Goal: Task Accomplishment & Management: Complete application form

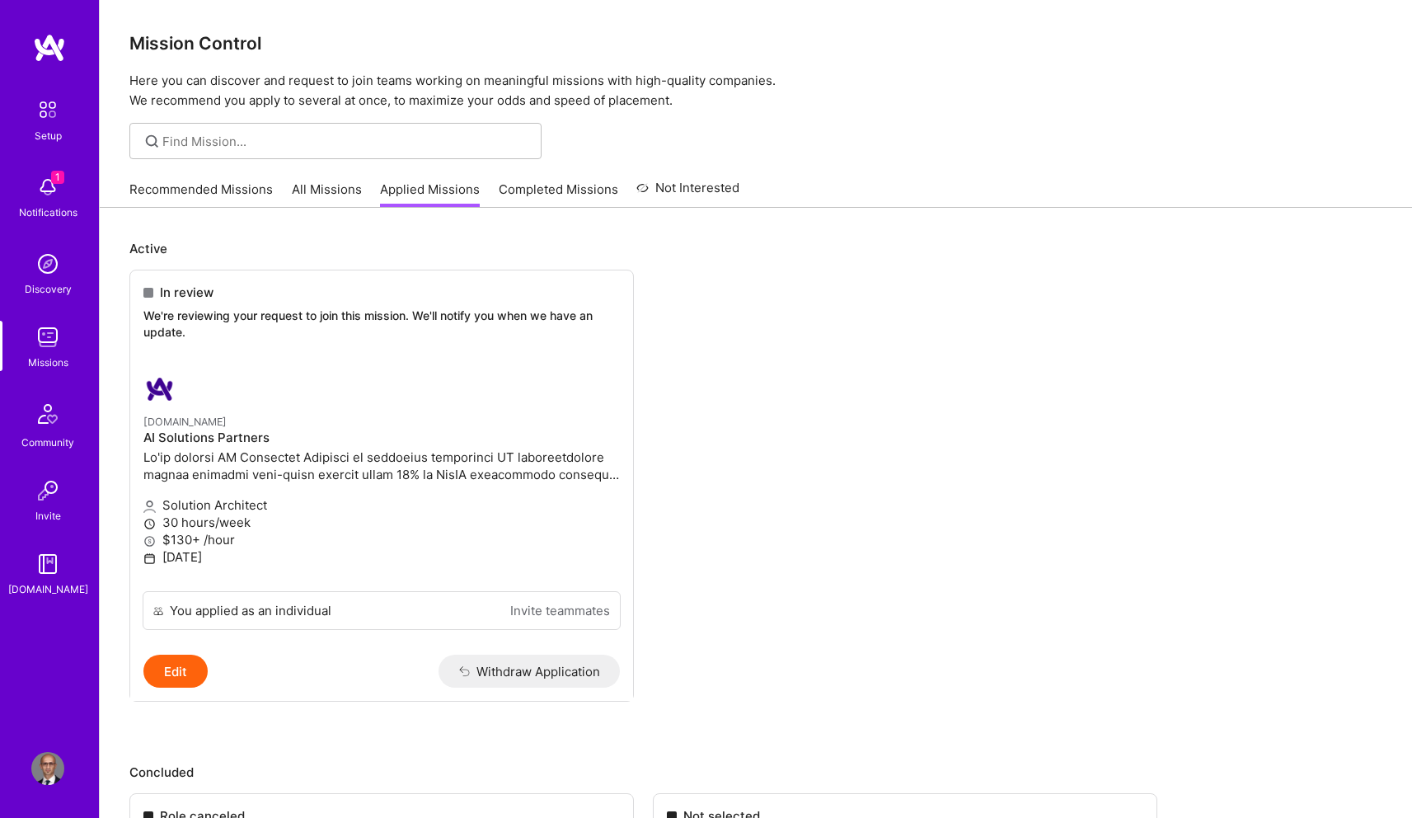
click at [212, 192] on link "Recommended Missions" at bounding box center [200, 194] width 143 height 27
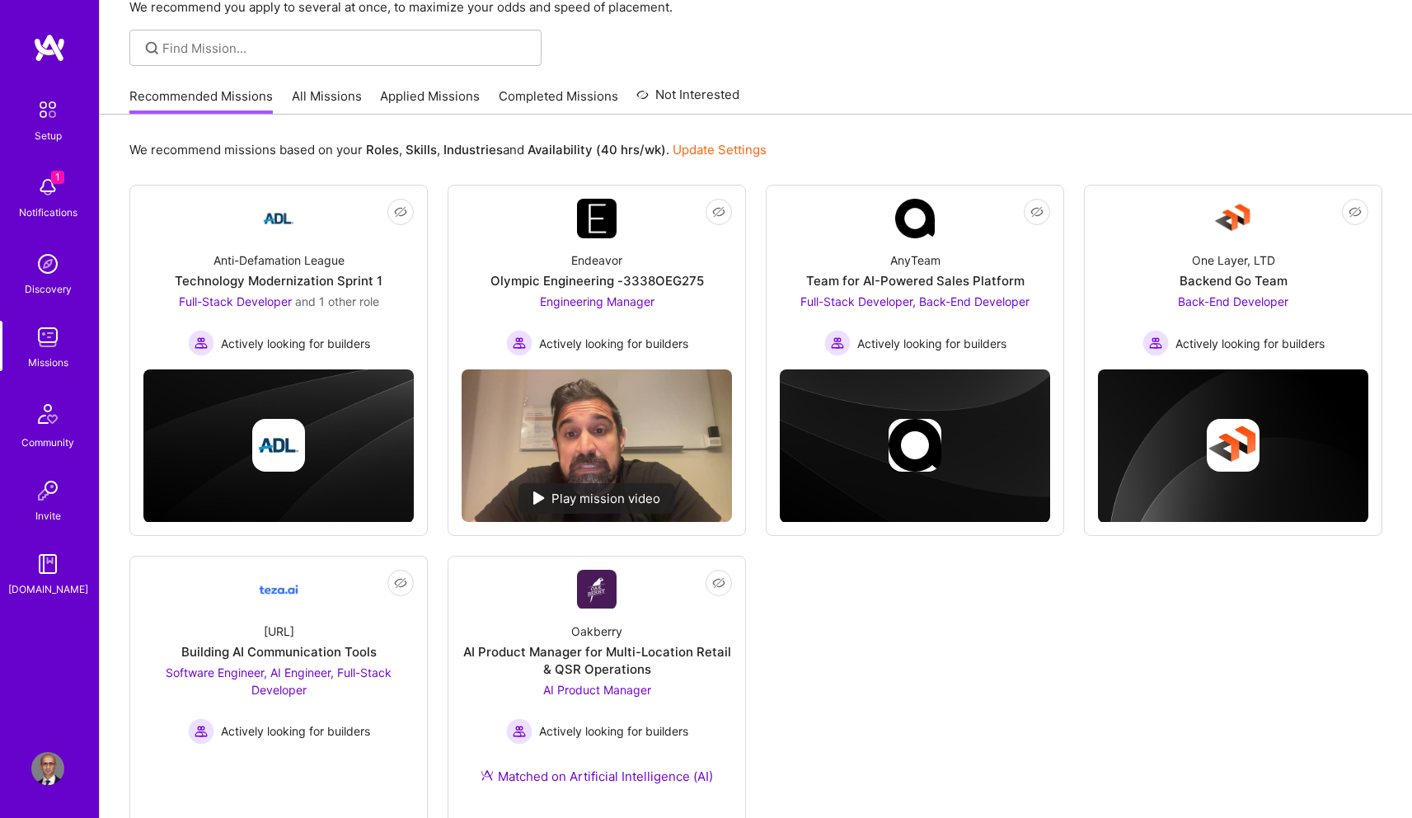
scroll to position [115, 0]
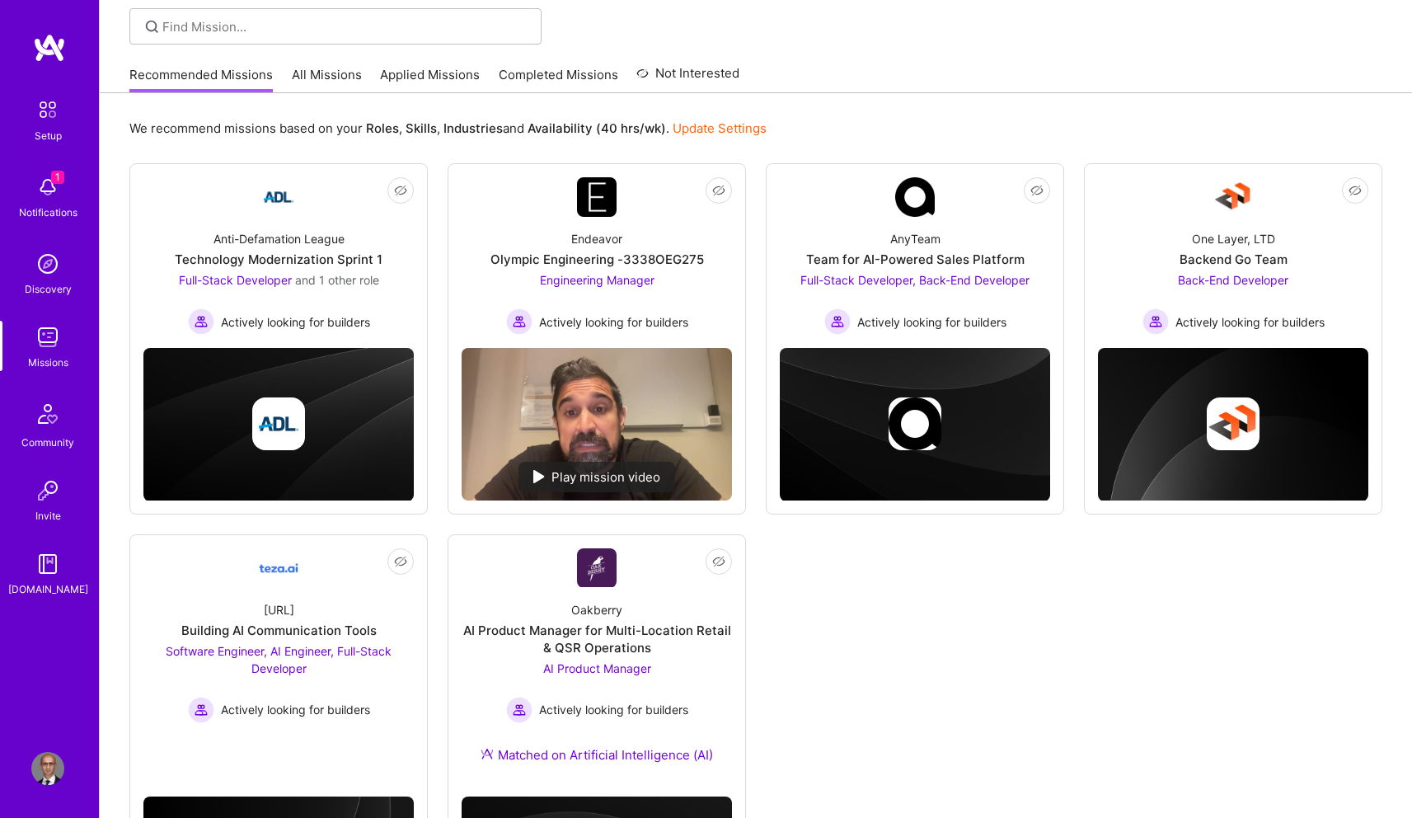
click at [312, 74] on link "All Missions" at bounding box center [327, 79] width 70 height 27
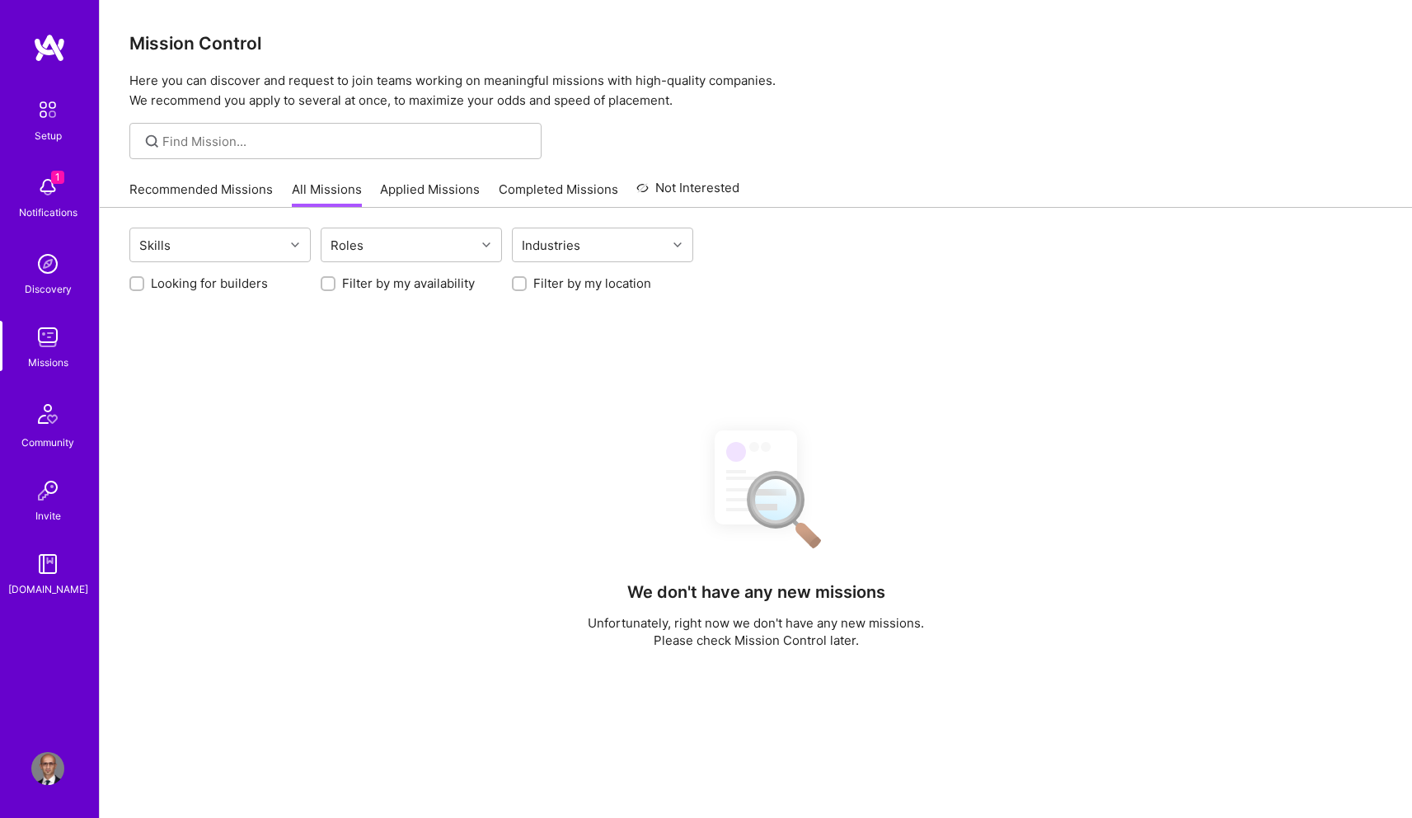
click at [47, 173] on img at bounding box center [47, 187] width 33 height 33
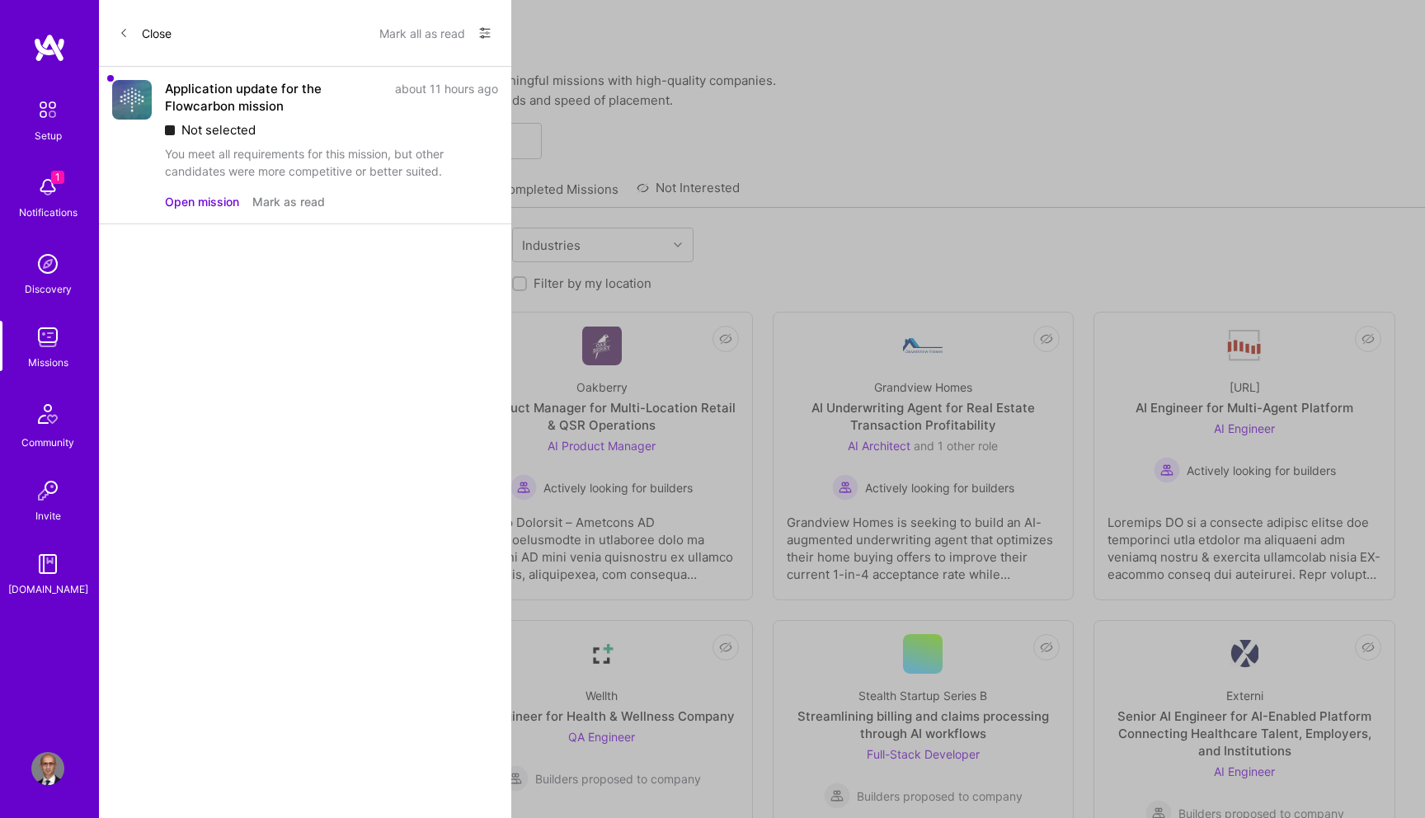
click at [283, 200] on button "Mark as read" at bounding box center [288, 201] width 73 height 17
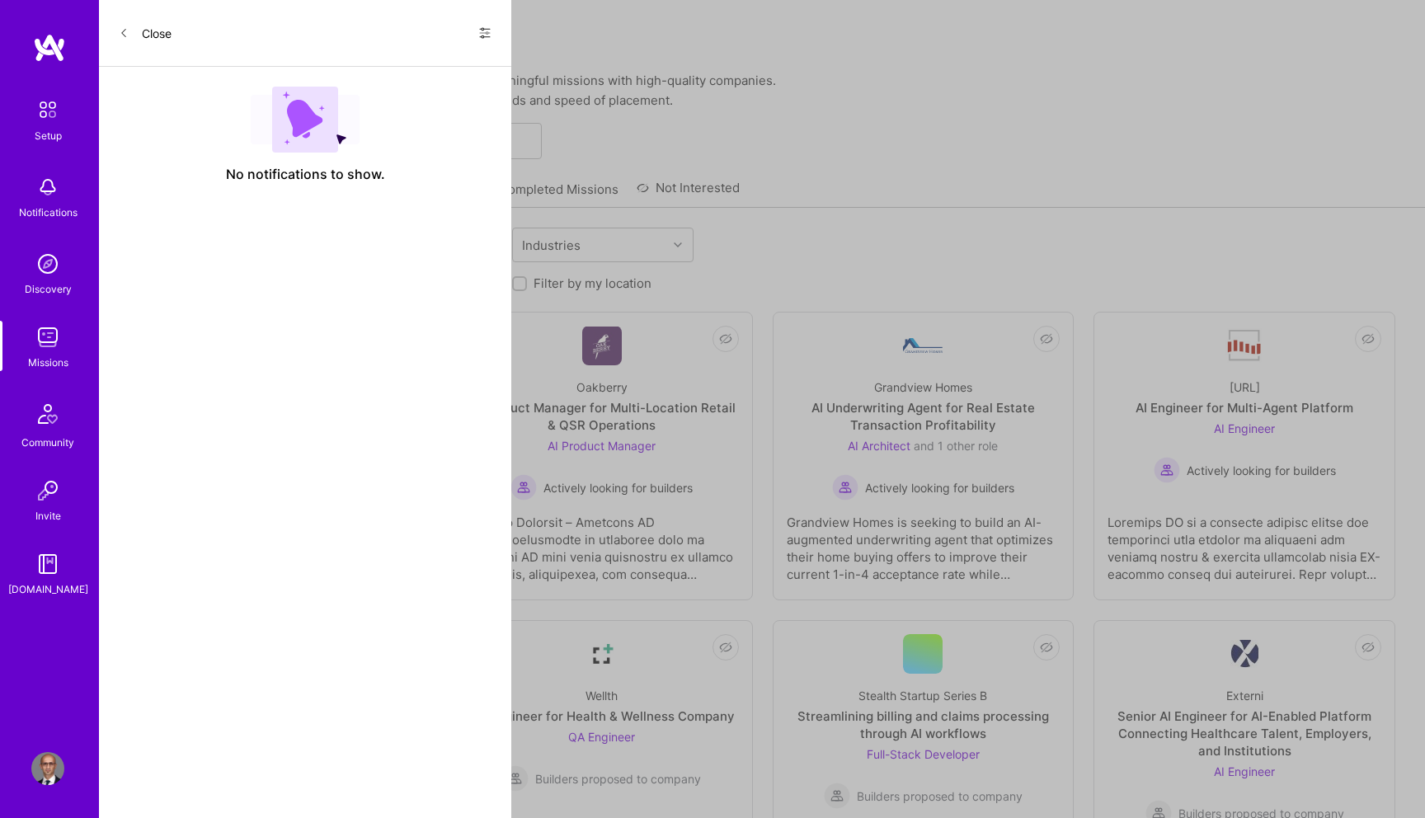
drag, startPoint x: 125, startPoint y: 29, endPoint x: 137, endPoint y: 44, distance: 19.3
click at [125, 29] on icon at bounding box center [124, 33] width 10 height 10
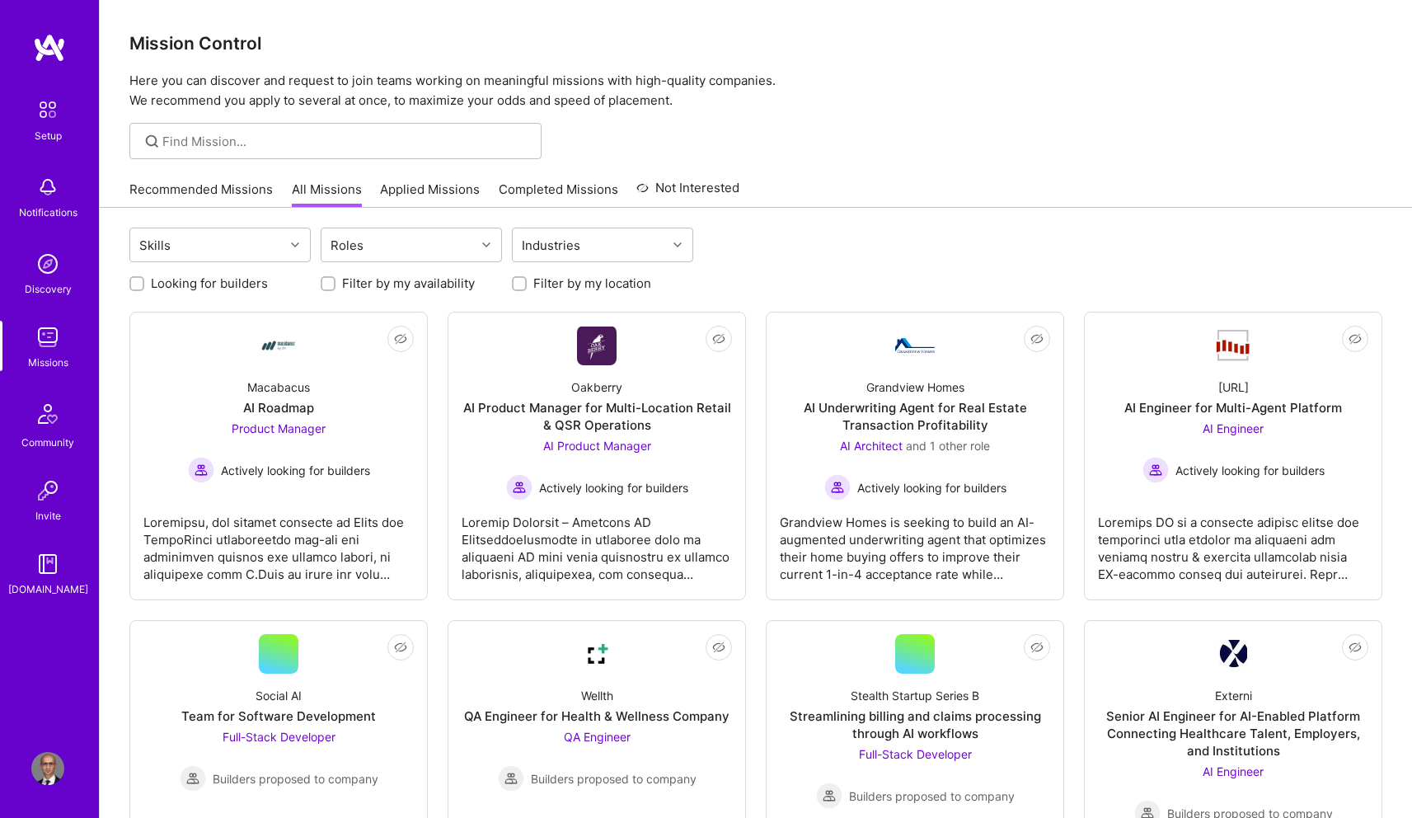
click at [599, 283] on label "Filter by my location" at bounding box center [592, 283] width 118 height 17
click at [527, 283] on input "Filter by my location" at bounding box center [521, 285] width 12 height 12
checkbox input "true"
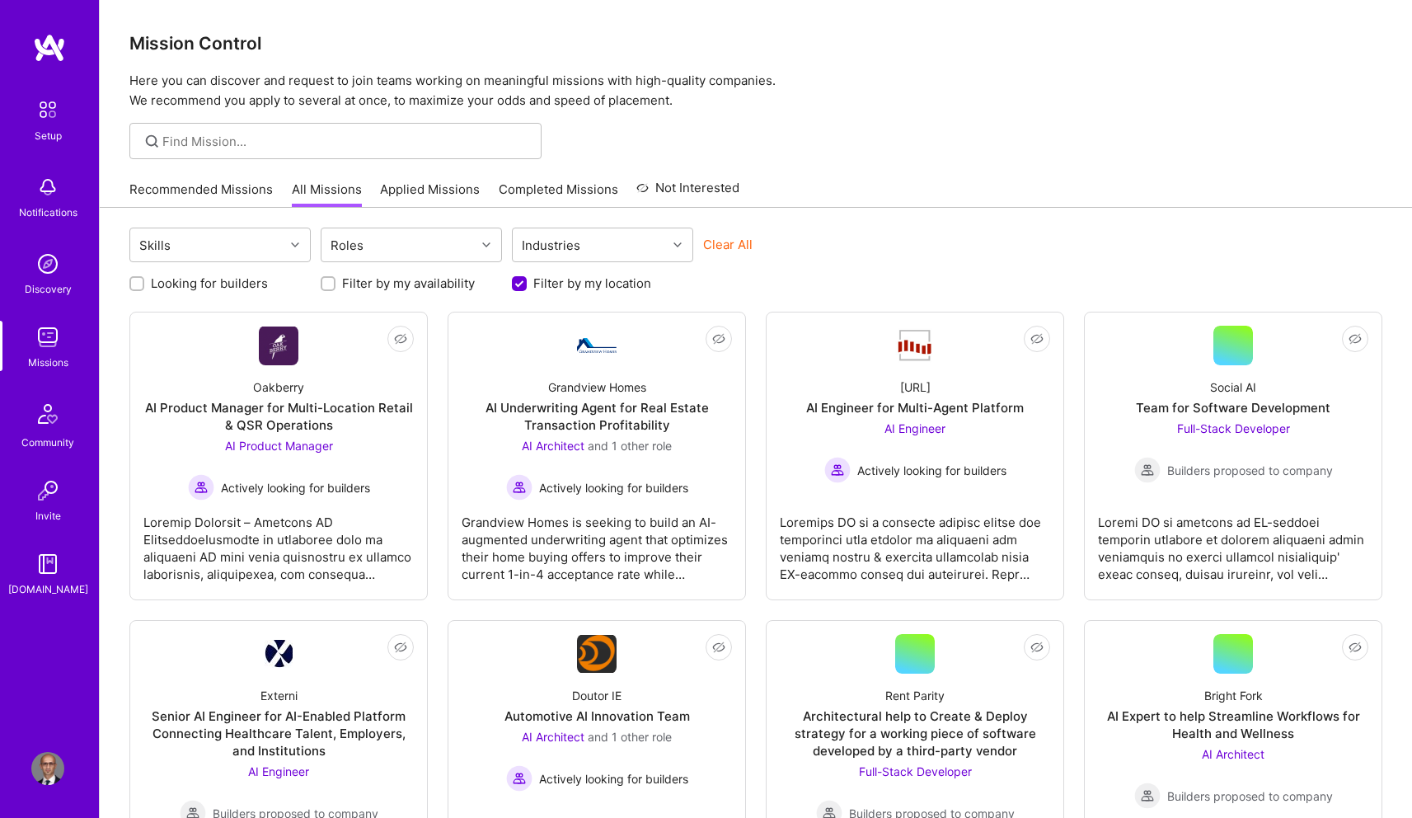
click at [225, 284] on label "Looking for builders" at bounding box center [209, 283] width 117 height 17
click at [144, 284] on input "Looking for builders" at bounding box center [139, 285] width 12 height 12
checkbox input "true"
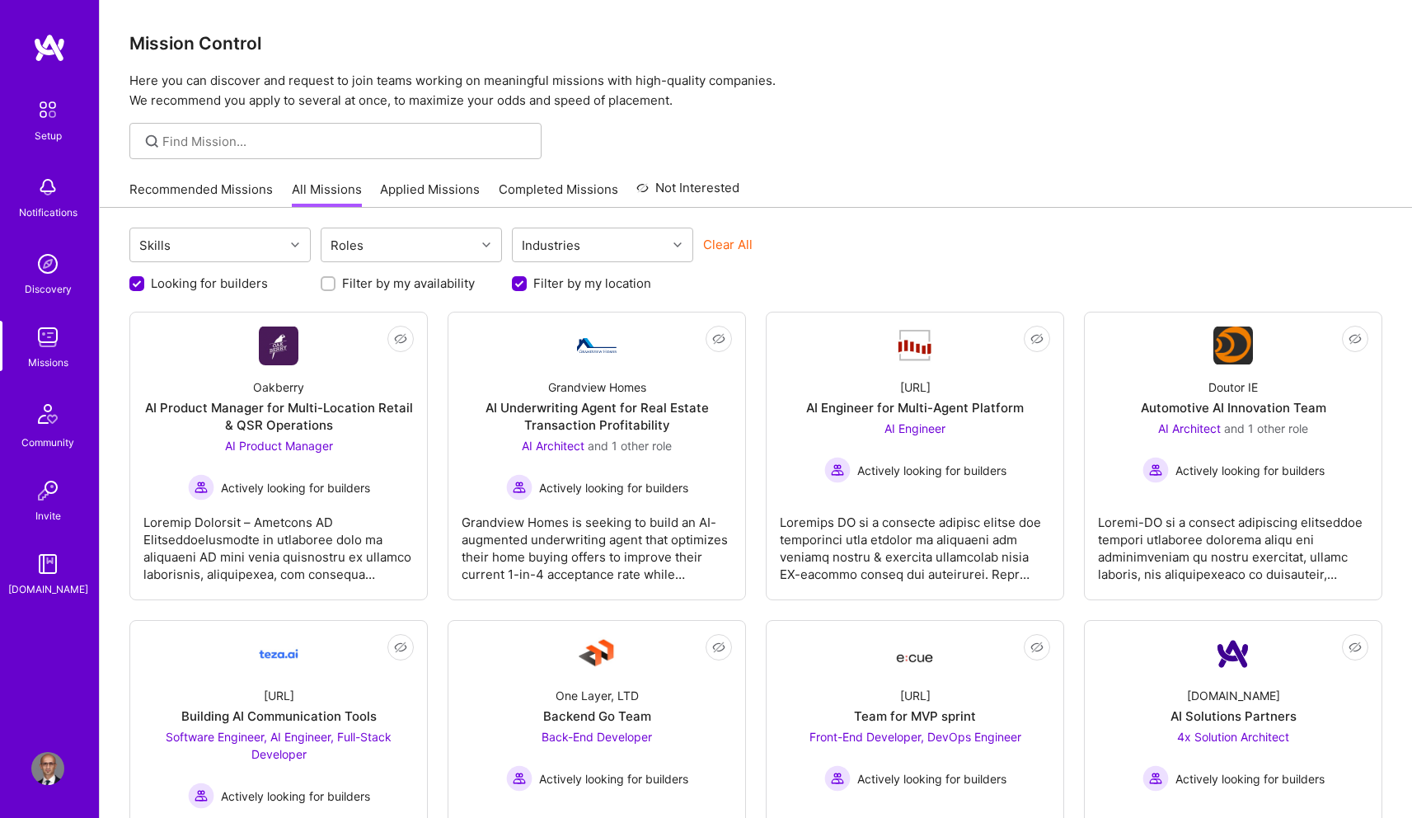
click at [207, 192] on link "Recommended Missions" at bounding box center [200, 194] width 143 height 27
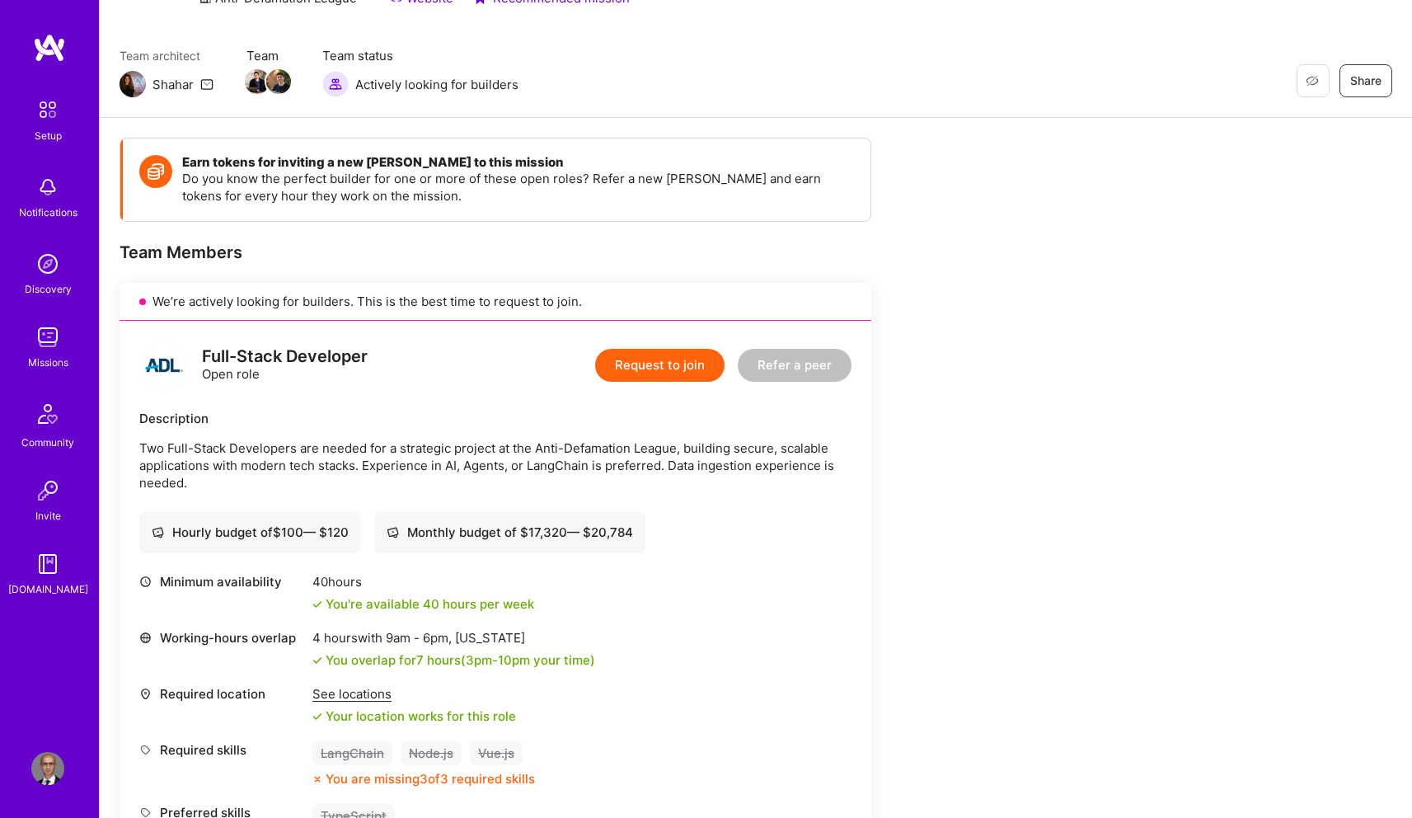
scroll to position [114, 0]
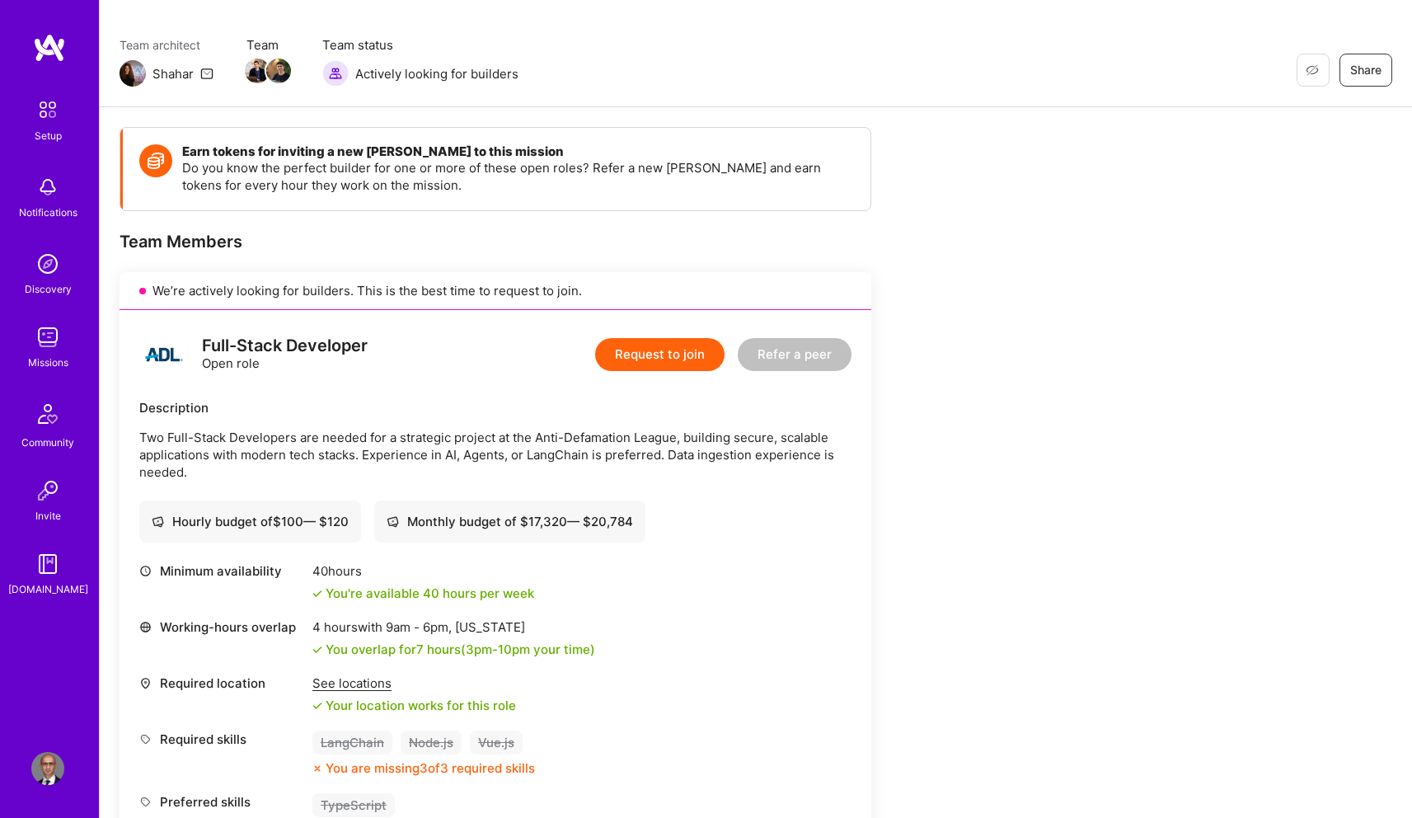
click at [545, 439] on p "Two Full-Stack Developers are needed for a strategic project at the Anti-Defama…" at bounding box center [495, 455] width 712 height 52
drag, startPoint x: 545, startPoint y: 439, endPoint x: 662, endPoint y: 430, distance: 117.4
click at [662, 430] on p "Two Full-Stack Developers are needed for a strategic project at the Anti-Defama…" at bounding box center [495, 455] width 712 height 52
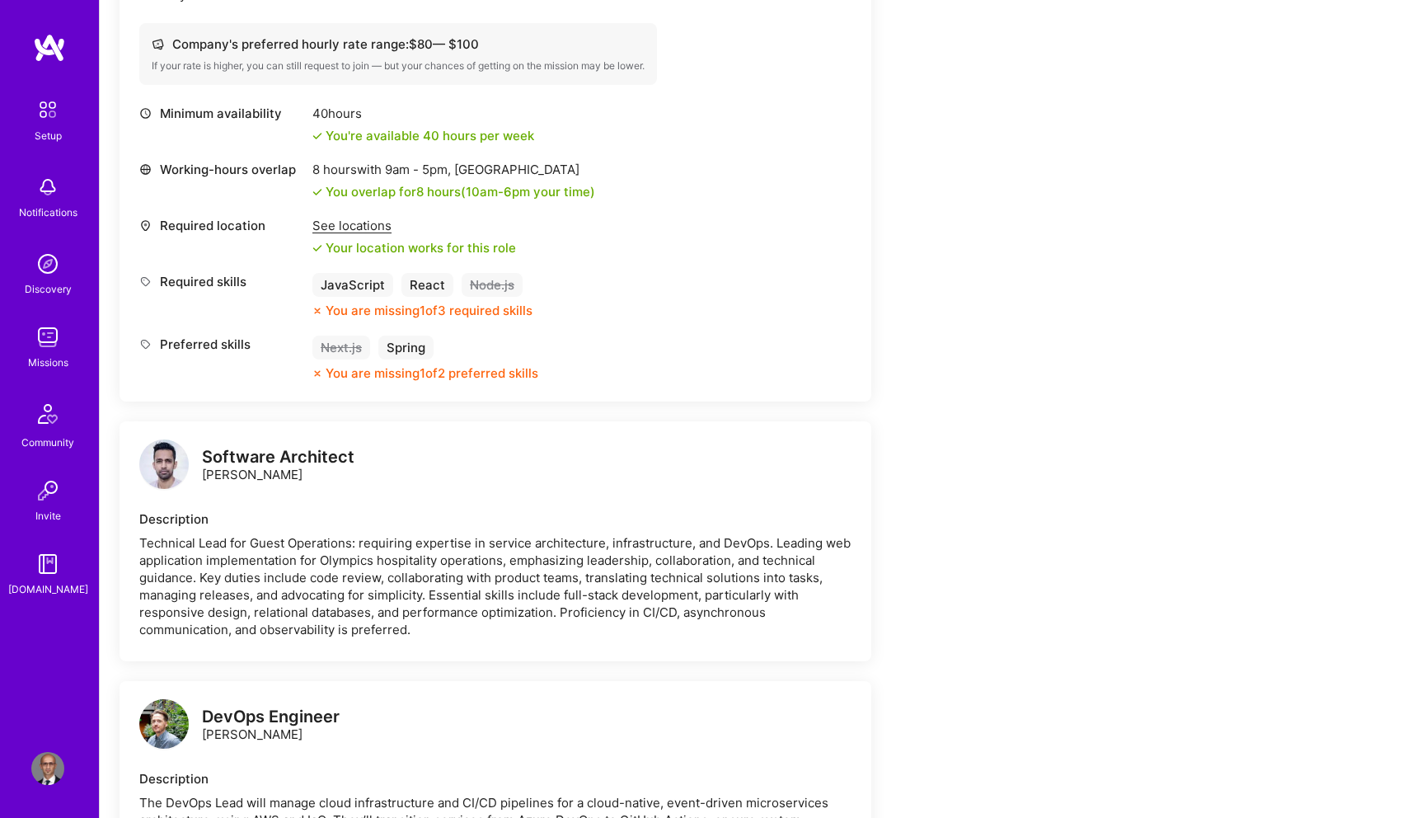
scroll to position [677, 0]
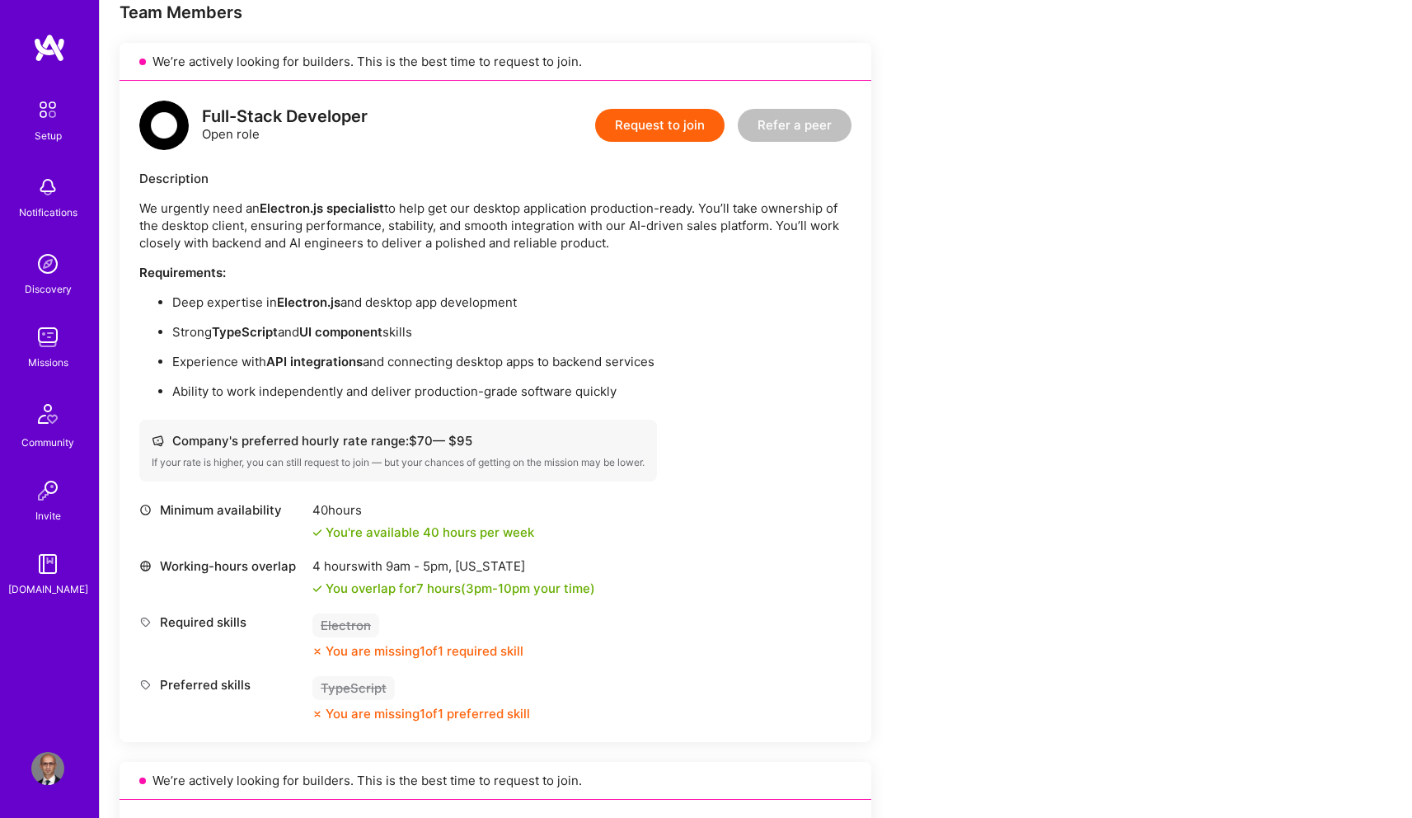
scroll to position [1012, 0]
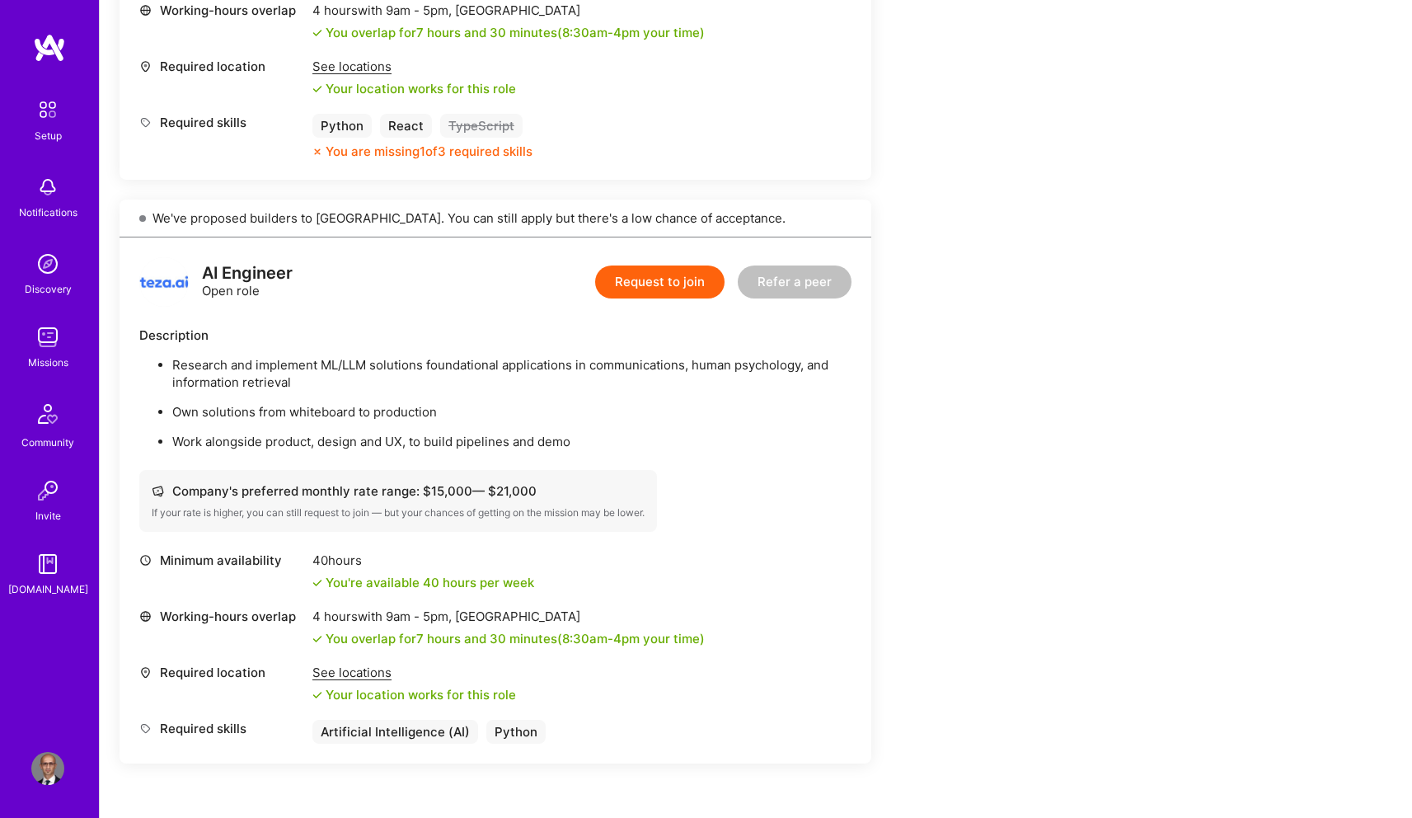
scroll to position [1511, 0]
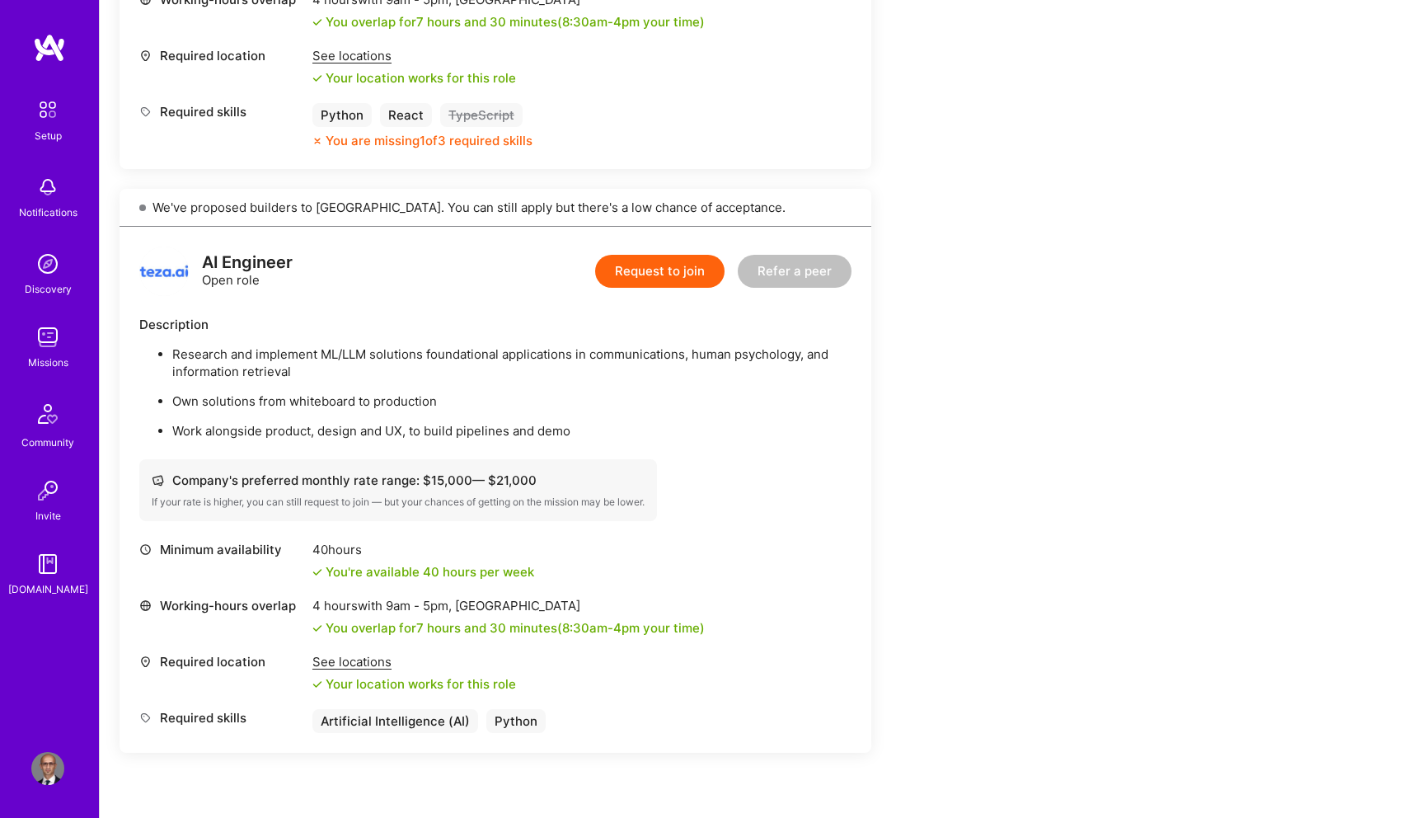
click at [173, 405] on p "Own solutions from whiteboard to production" at bounding box center [511, 400] width 679 height 17
drag, startPoint x: 173, startPoint y: 405, endPoint x: 377, endPoint y: 398, distance: 203.8
click at [377, 398] on p "Own solutions from whiteboard to production" at bounding box center [511, 400] width 679 height 17
click at [450, 403] on p "Own solutions from whiteboard to production" at bounding box center [511, 400] width 679 height 17
click at [188, 430] on p "Work alongside product, design and UX, to build pipelines and demo" at bounding box center [511, 430] width 679 height 17
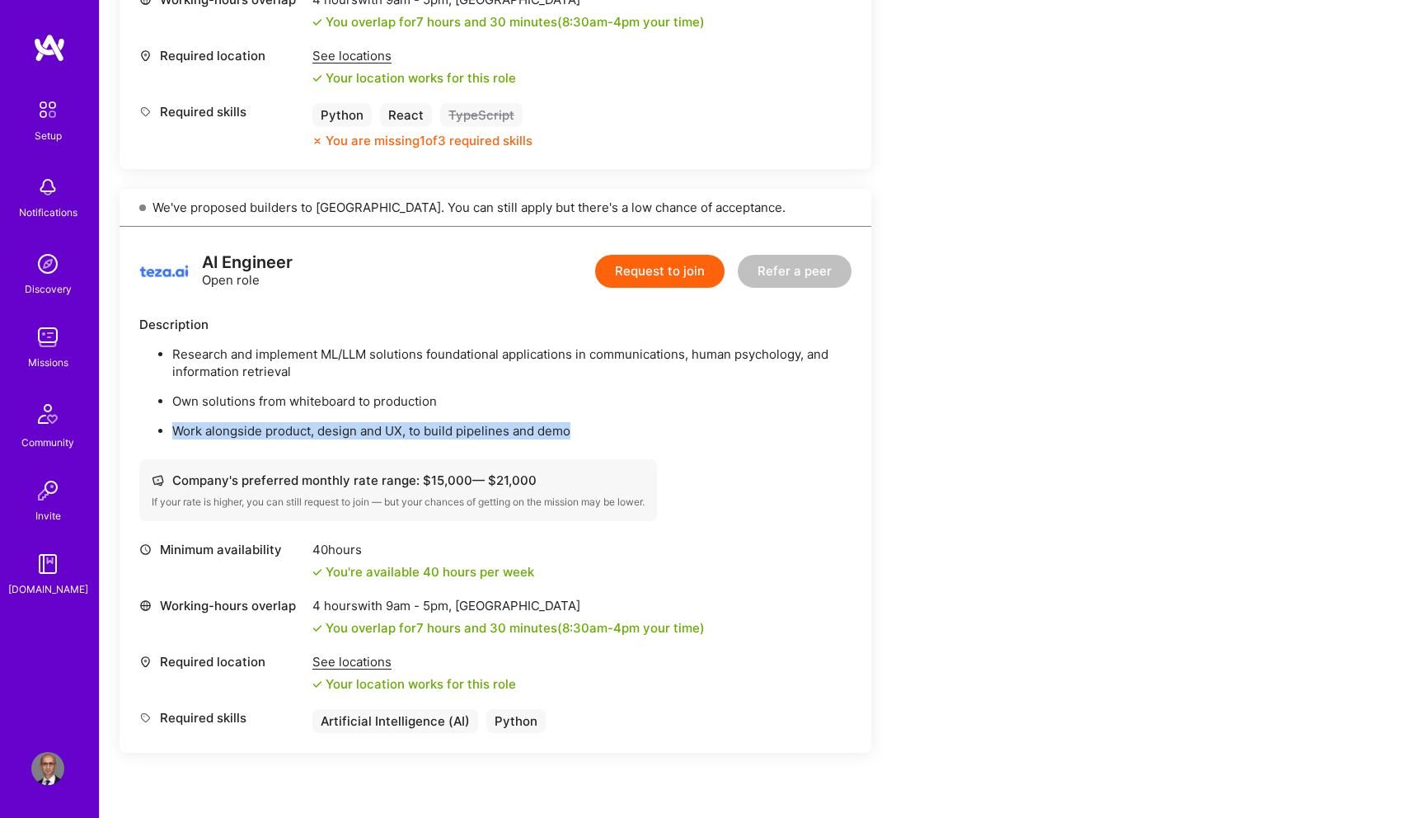
drag, startPoint x: 188, startPoint y: 430, endPoint x: 655, endPoint y: 430, distance: 466.7
click at [607, 434] on p "Work alongside product, design and UX, to build pipelines and demo" at bounding box center [511, 430] width 679 height 17
click at [921, 444] on div "Earn tokens for inviting a new A.Teamer to this mission Do you know the perfect…" at bounding box center [614, 431] width 989 height 3402
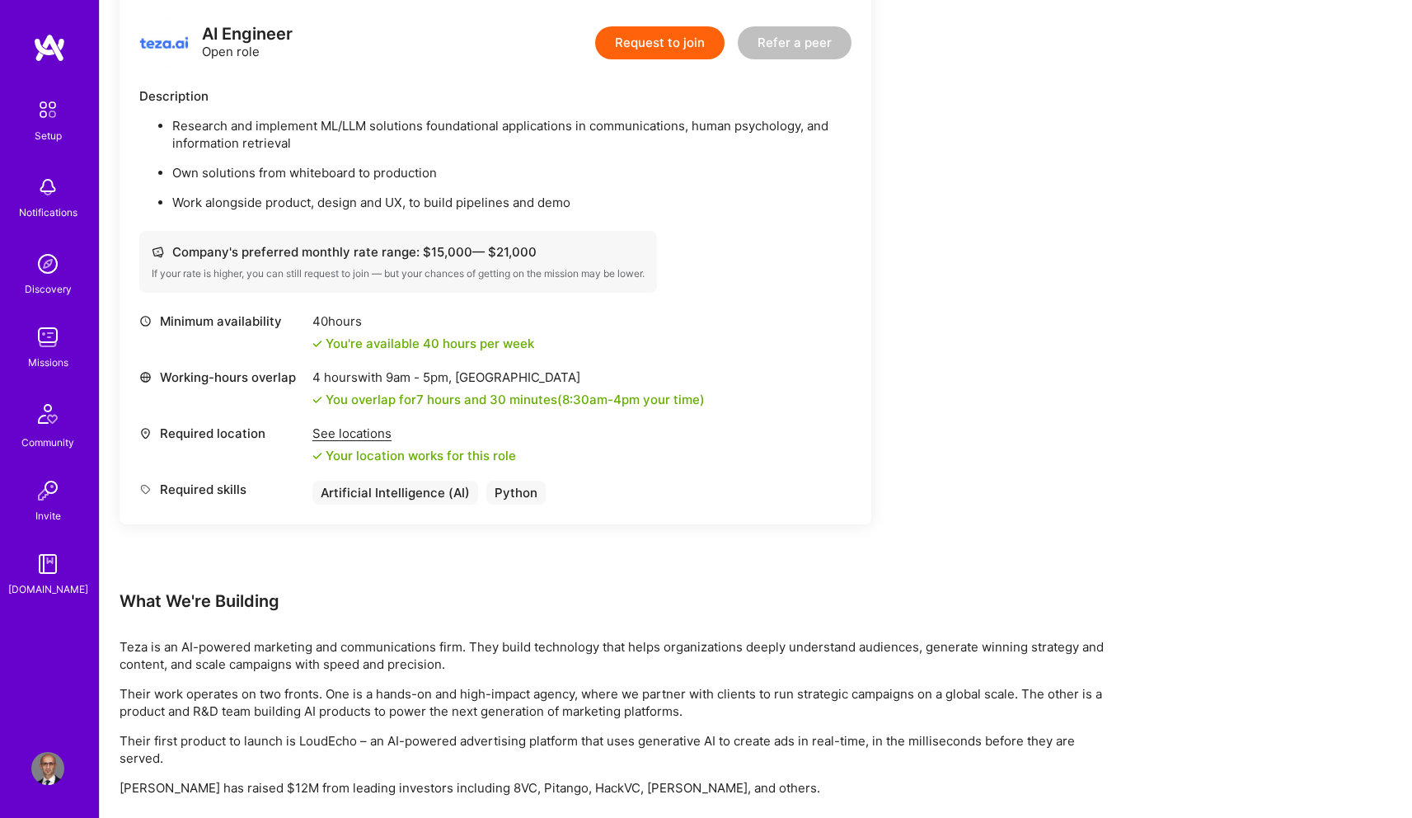
scroll to position [1647, 0]
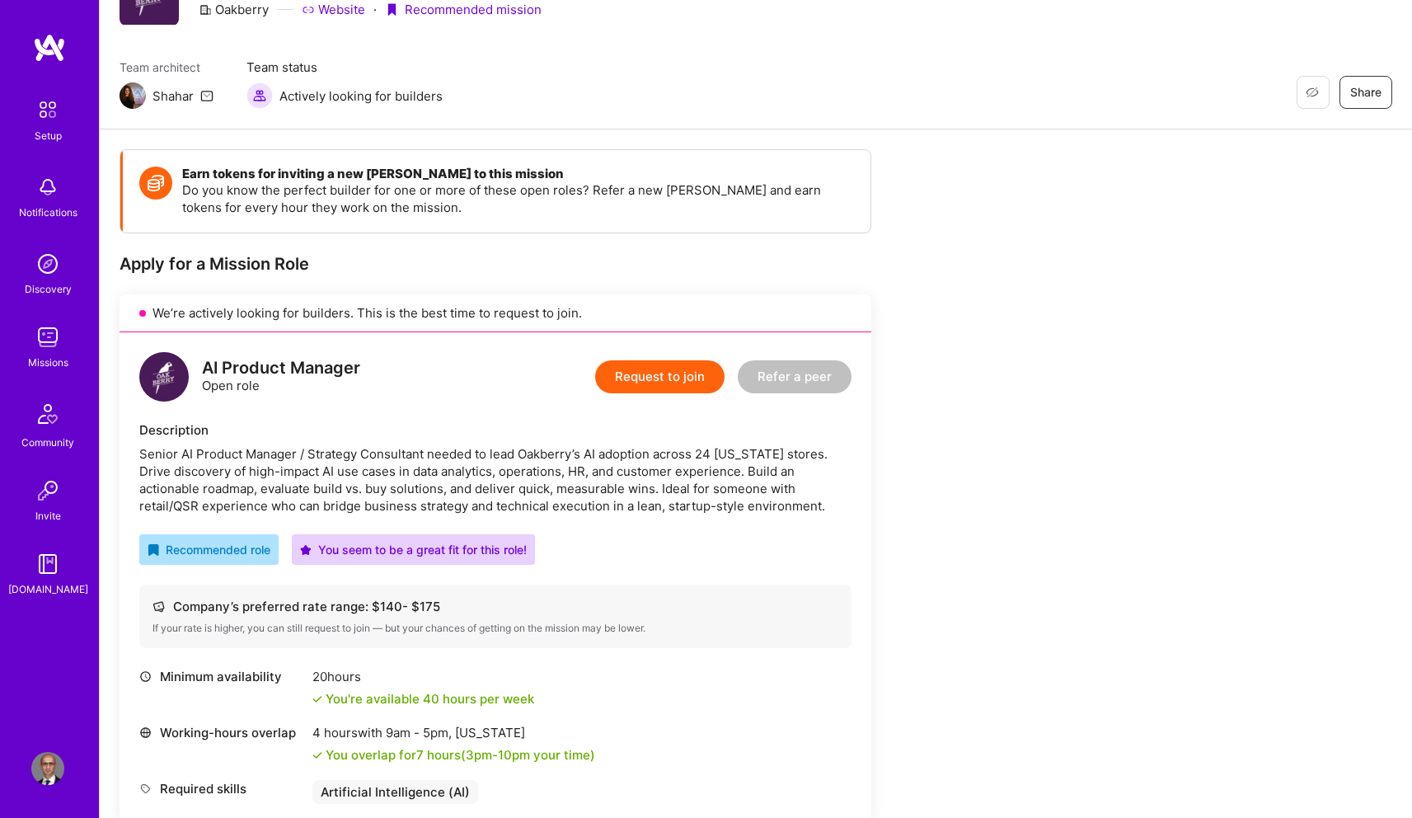
scroll to position [183, 0]
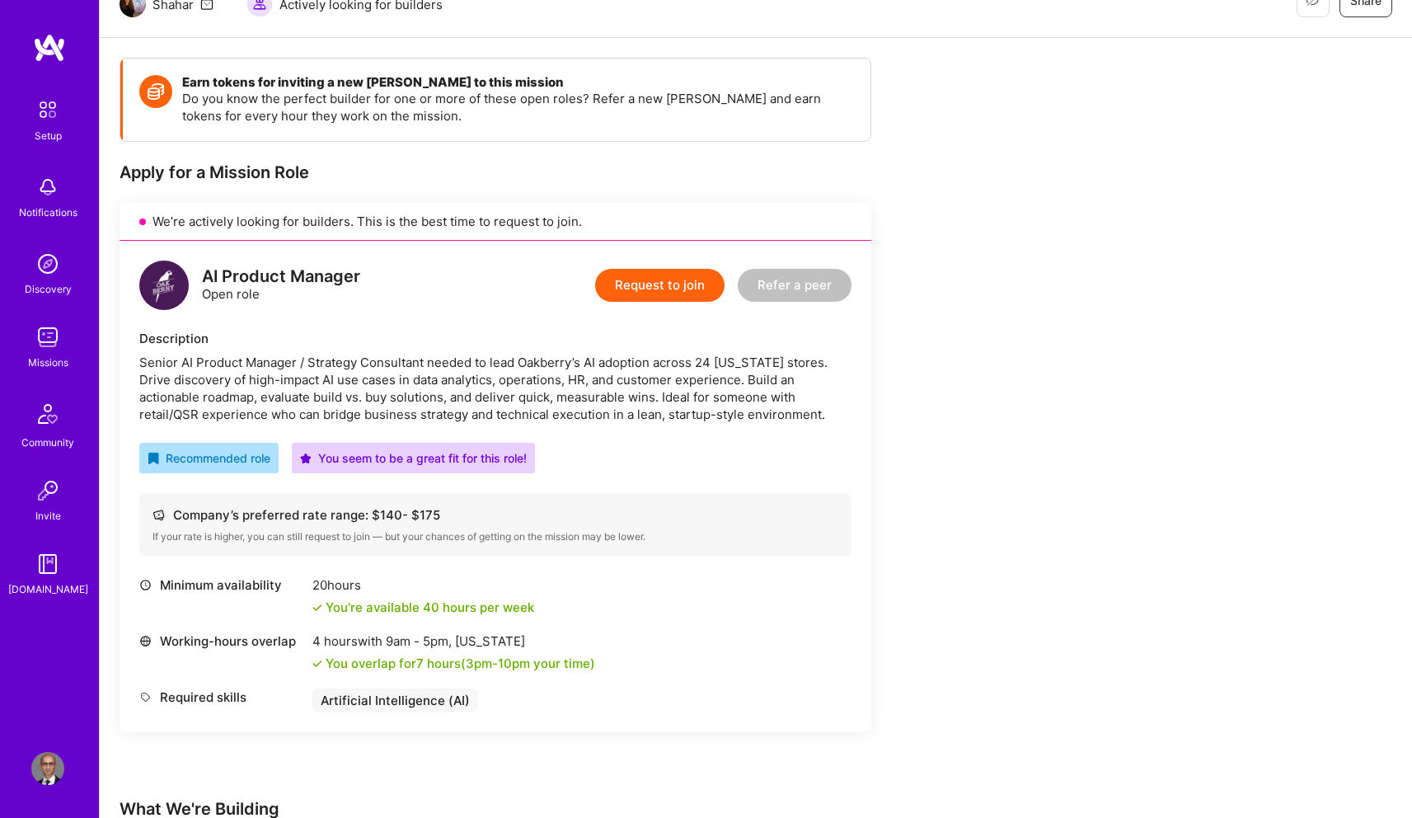
click at [656, 288] on button "Request to join" at bounding box center [659, 285] width 129 height 33
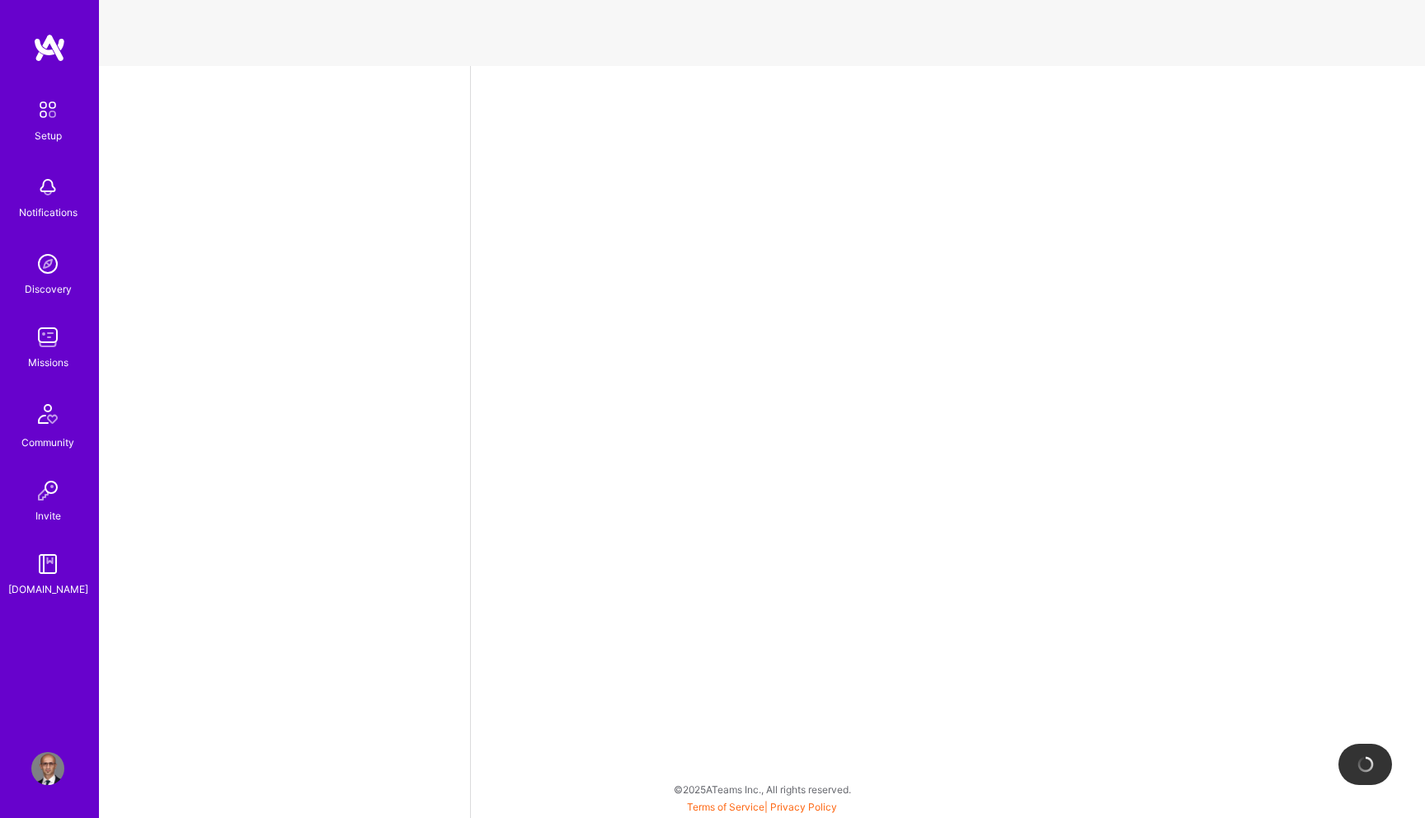
select select "NL"
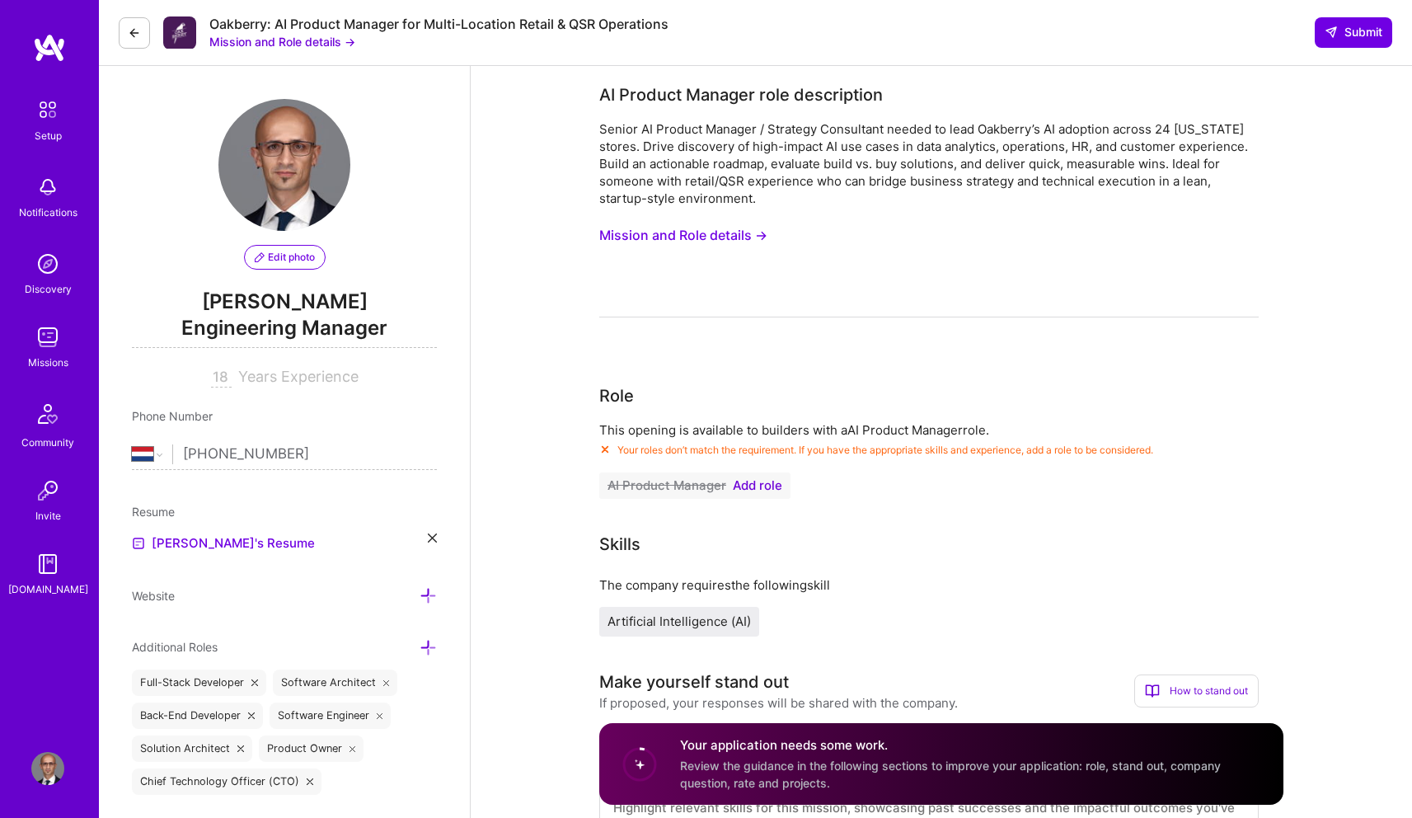
click at [758, 486] on span "Add role" at bounding box center [757, 485] width 49 height 13
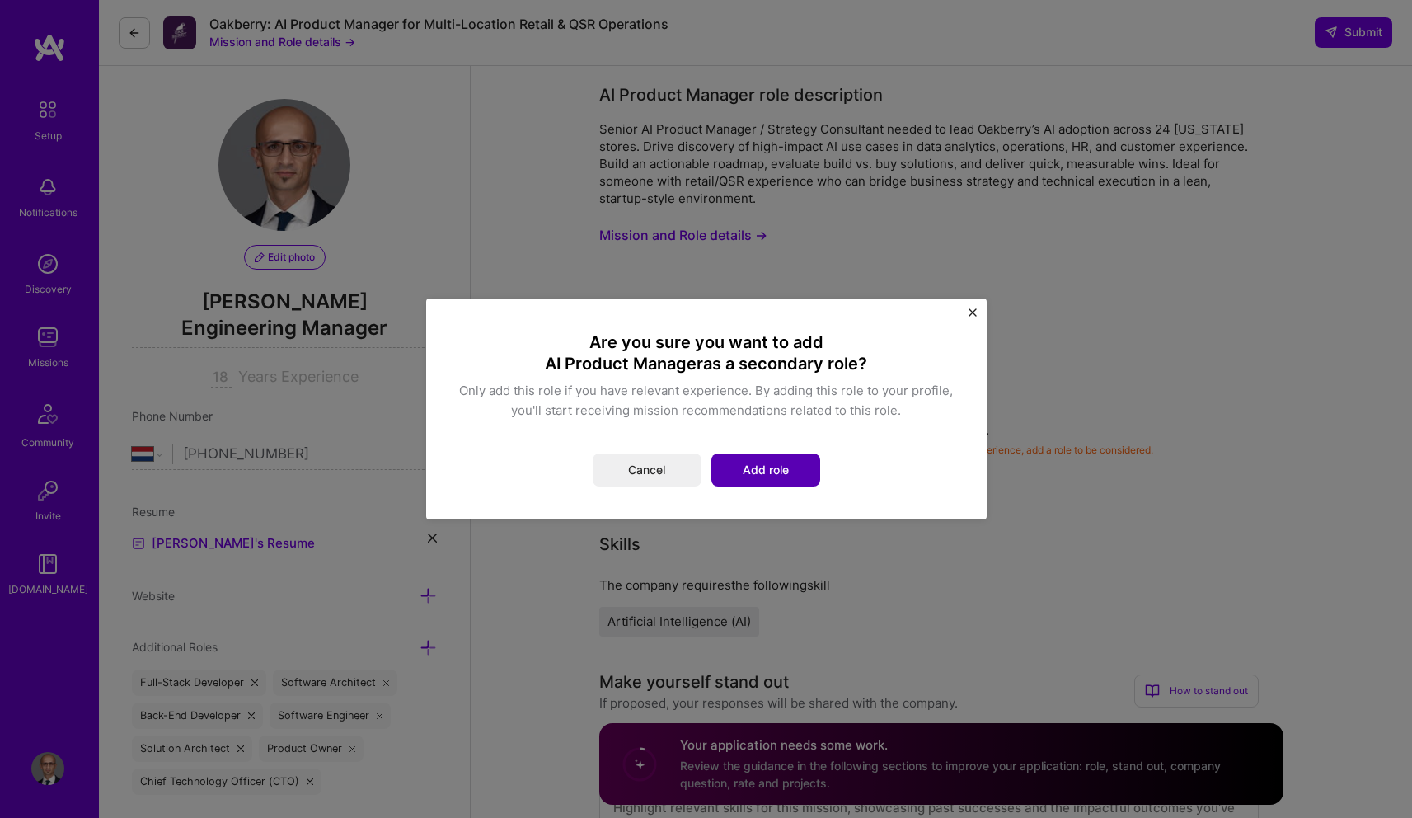
click at [758, 472] on button "Add role" at bounding box center [766, 469] width 109 height 33
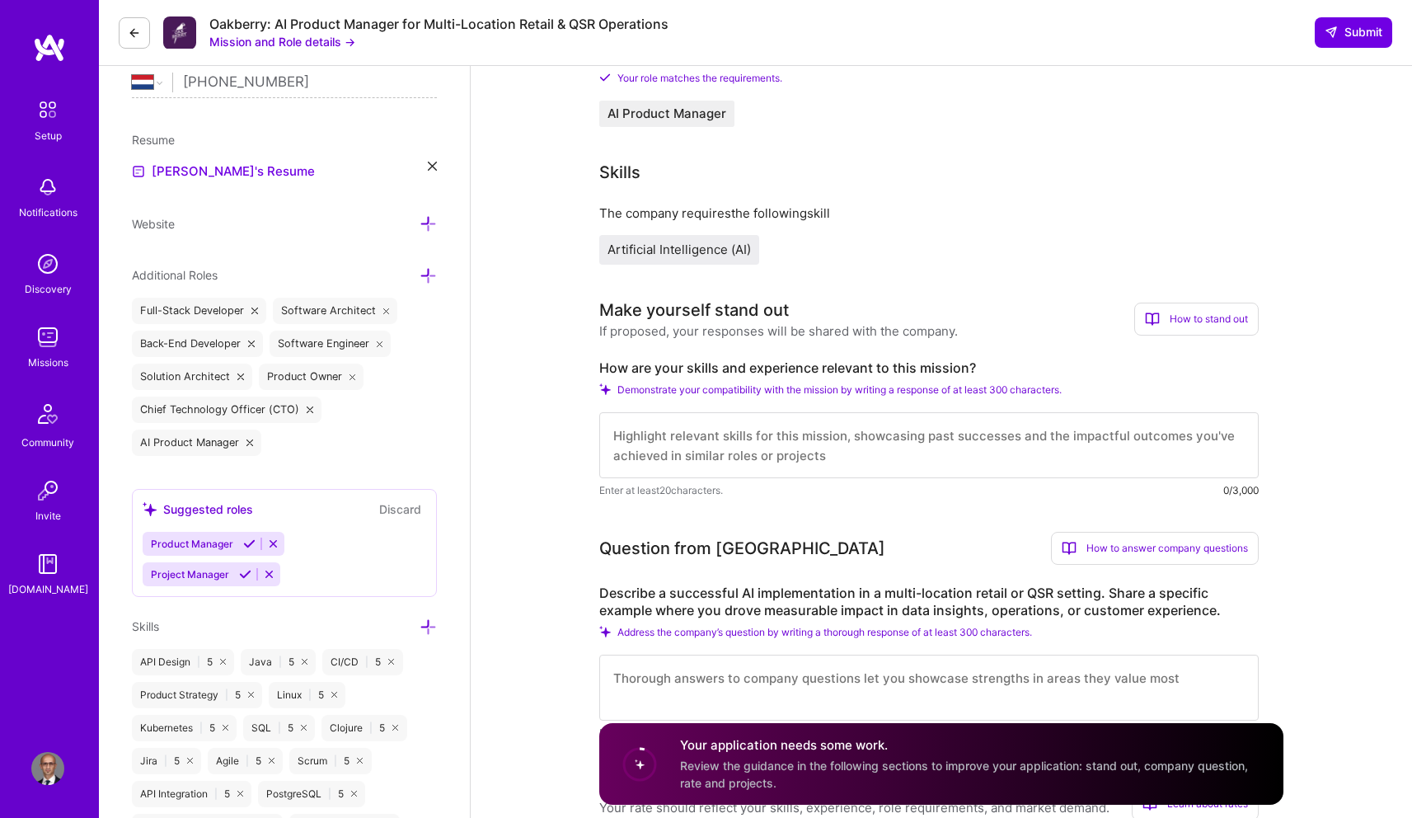
scroll to position [453, 0]
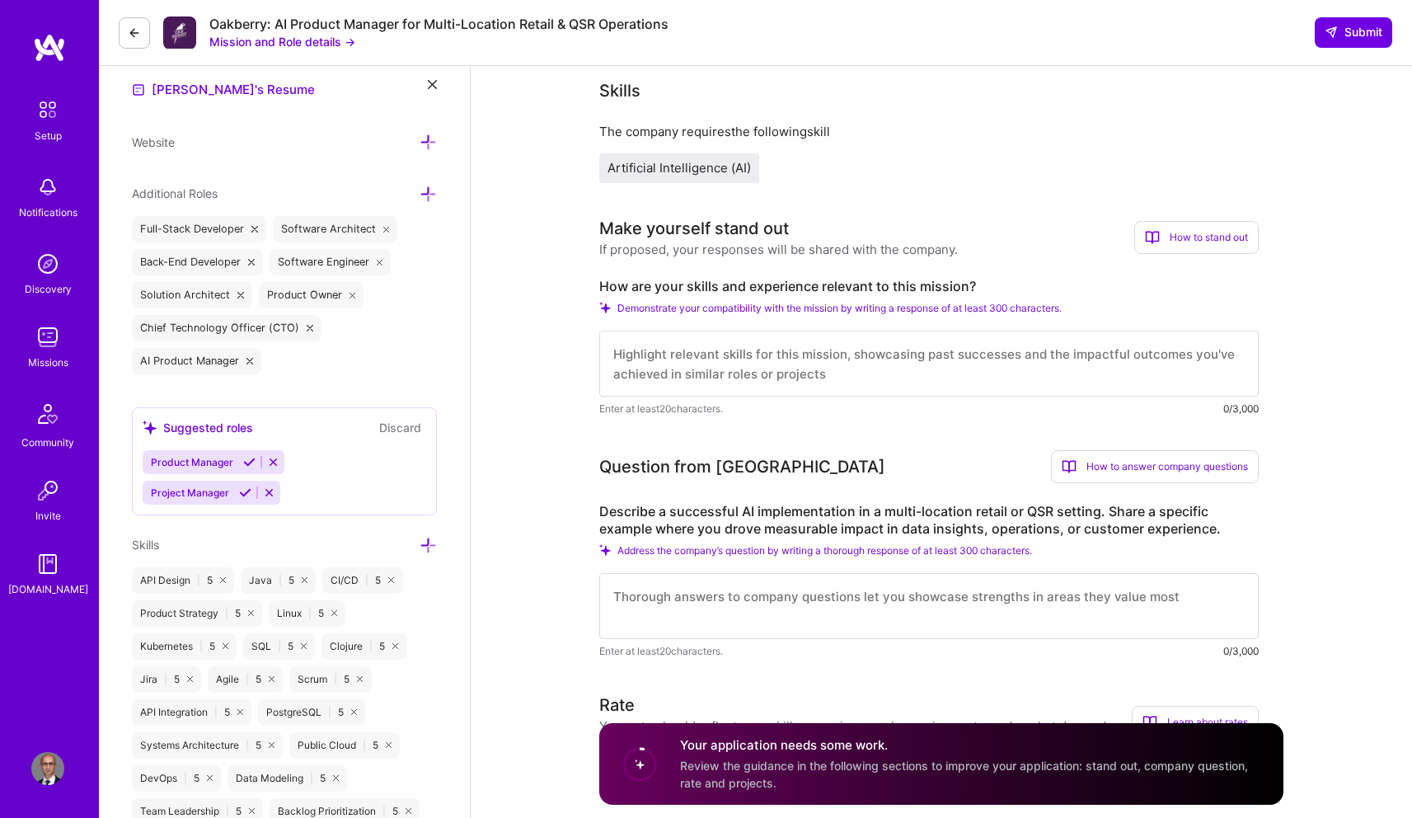
click at [1035, 512] on label "Describe a successful AI implementation in a multi-location retail or QSR setti…" at bounding box center [929, 520] width 660 height 35
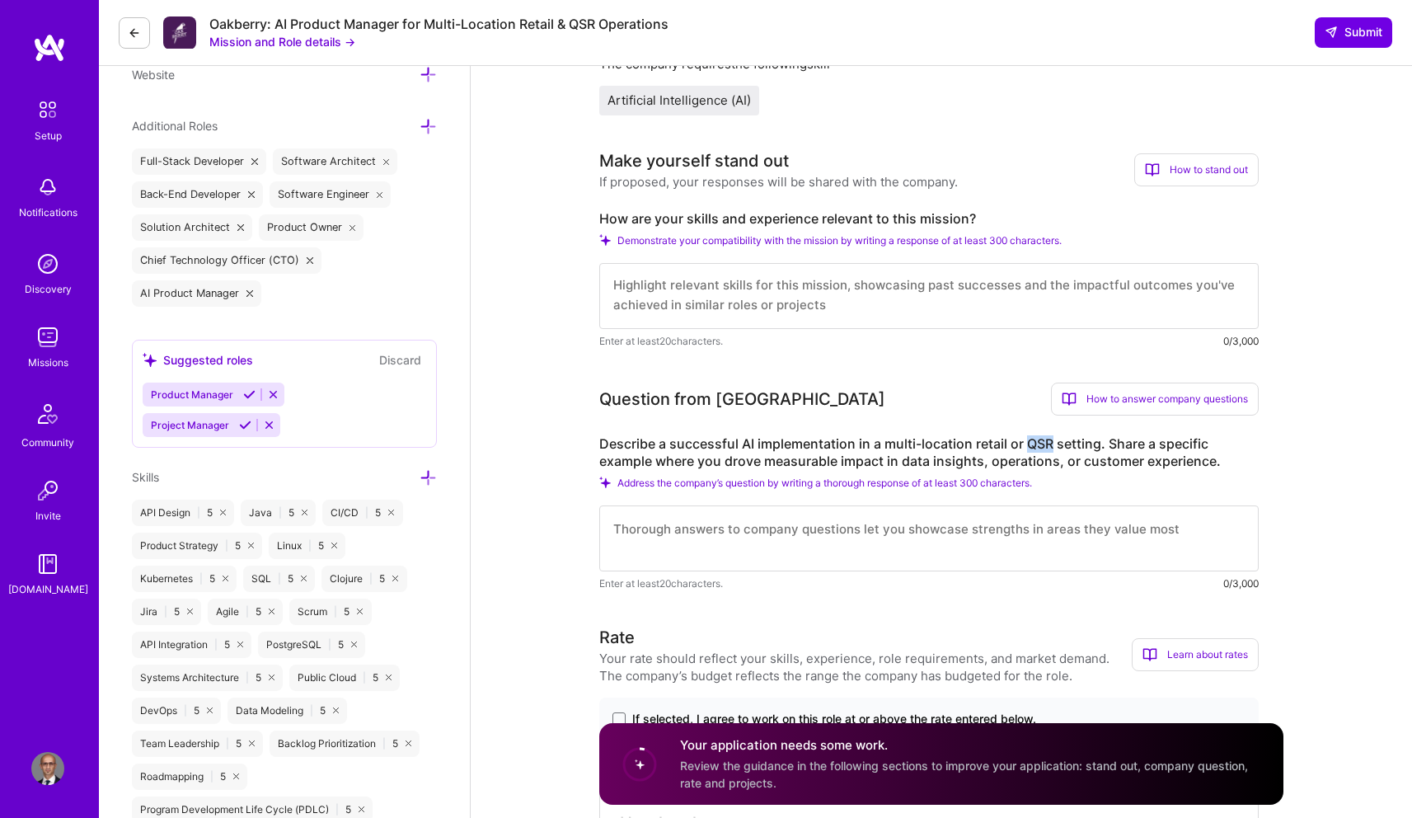
scroll to position [778, 0]
